Goal: Navigation & Orientation: Find specific page/section

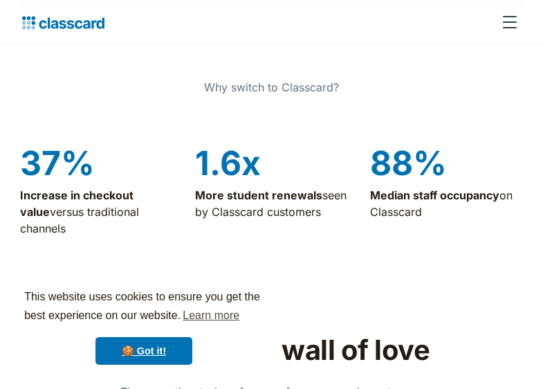
scroll to position [5445, 0]
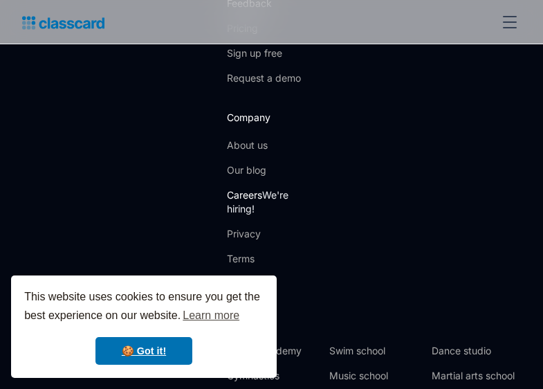
click at [257, 194] on link "Careers We're hiring!" at bounding box center [272, 202] width 90 height 28
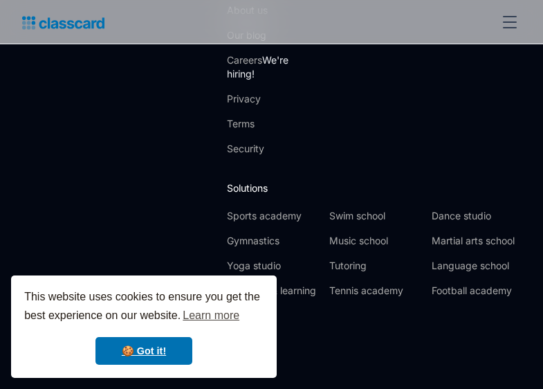
scroll to position [4927, 0]
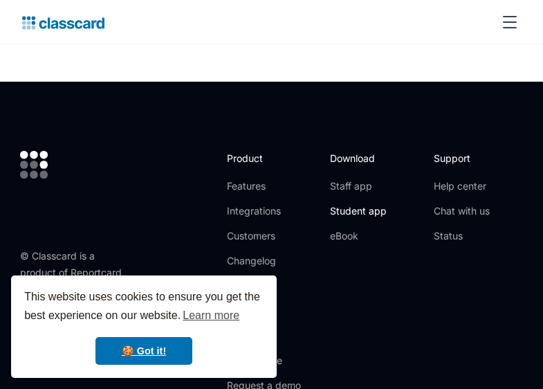
click at [349, 204] on link "Student app" at bounding box center [358, 211] width 57 height 14
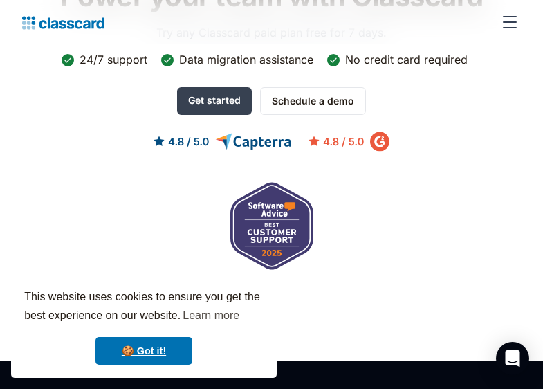
scroll to position [1568, 0]
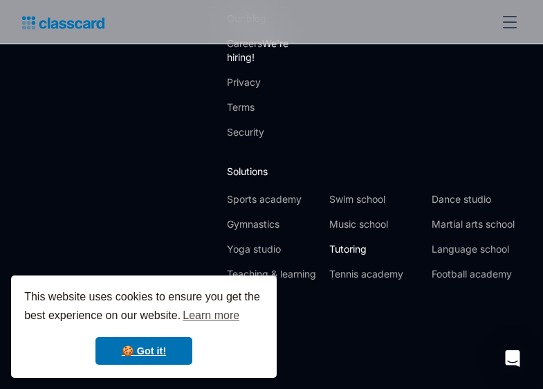
click at [360, 249] on link "Tutoring" at bounding box center [374, 249] width 91 height 14
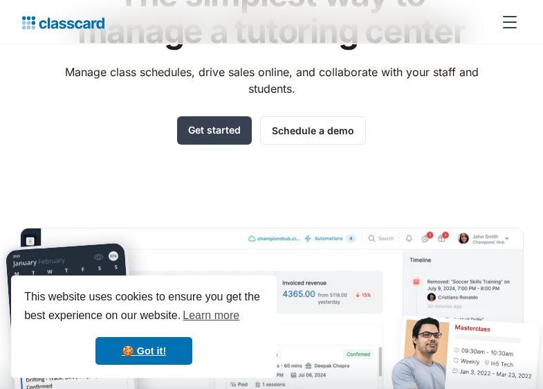
scroll to position [277, 0]
